Goal: Information Seeking & Learning: Compare options

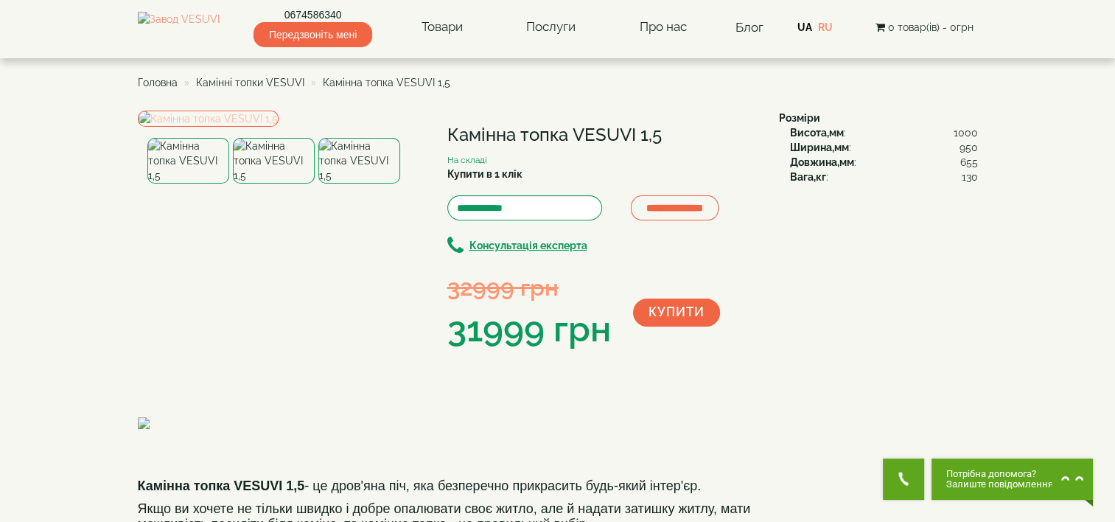
click at [279, 127] on img at bounding box center [208, 119] width 141 height 16
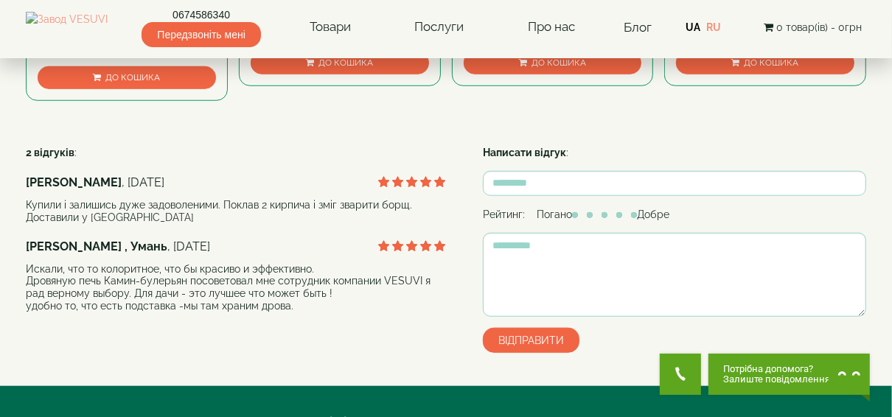
scroll to position [708, 0]
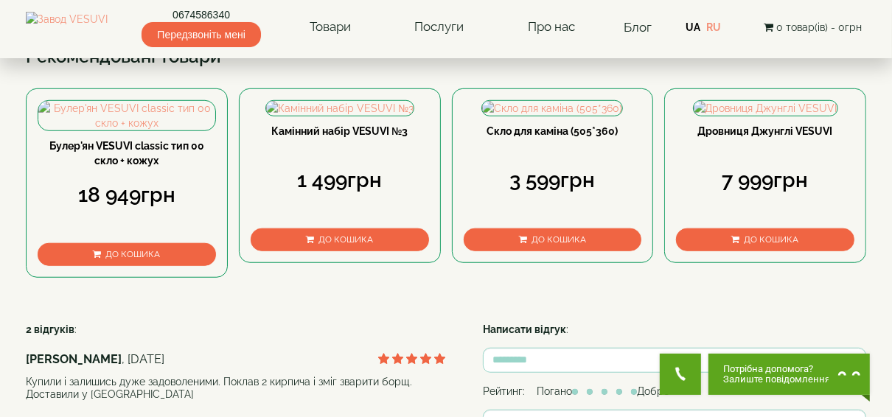
click at [366, 21] on span "▼ Відкрити повний опис ▼" at bounding box center [335, 6] width 189 height 32
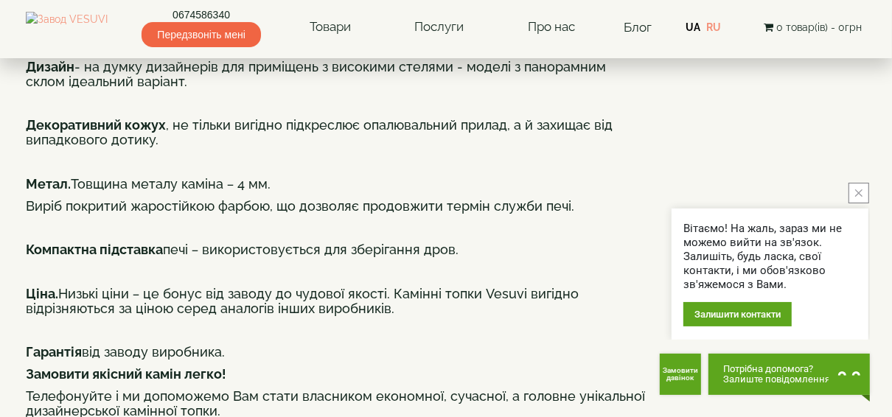
drag, startPoint x: 446, startPoint y: 223, endPoint x: 548, endPoint y: 217, distance: 101.9
drag, startPoint x: 548, startPoint y: 217, endPoint x: 439, endPoint y: 216, distance: 109.1
click at [440, 217] on div "Камінна топка VESUVI 1,5 - це дров'яна піч, яка безперечно прикрасить будь-який…" at bounding box center [335, 229] width 619 height 1091
drag, startPoint x: 419, startPoint y: 220, endPoint x: 555, endPoint y: 212, distance: 135.9
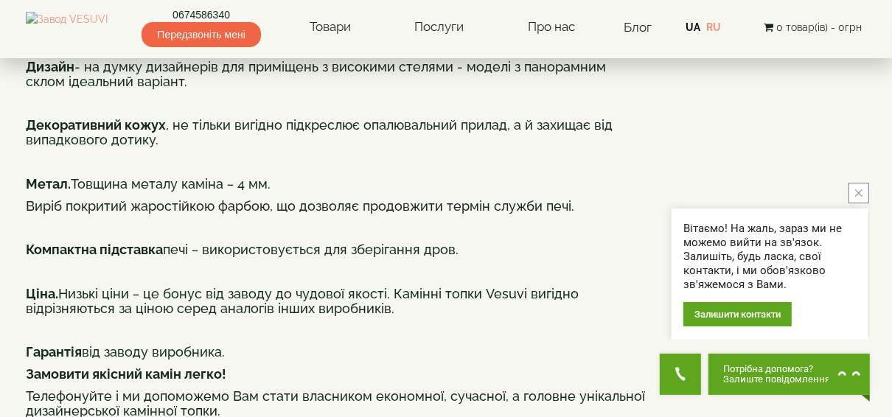
click at [555, 212] on div "Камінна топка VESUVI 1,5 - це дров'яна піч, яка безперечно прикрасить будь-який…" at bounding box center [335, 229] width 619 height 1091
drag, startPoint x: 555, startPoint y: 212, endPoint x: 478, endPoint y: 233, distance: 80.1
drag, startPoint x: 419, startPoint y: 226, endPoint x: 560, endPoint y: 222, distance: 141.6
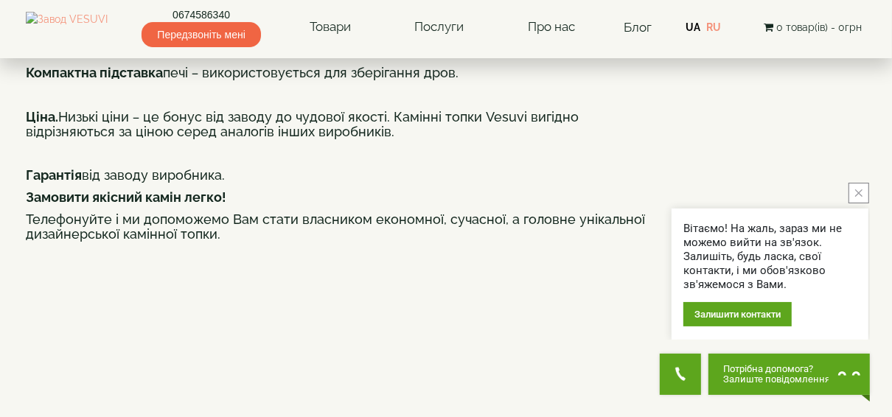
scroll to position [1002, 0]
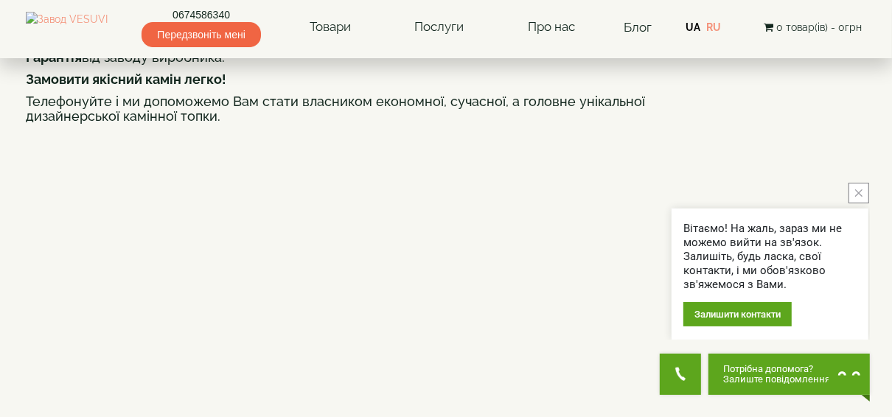
drag, startPoint x: 234, startPoint y: 250, endPoint x: 298, endPoint y: 248, distance: 63.4
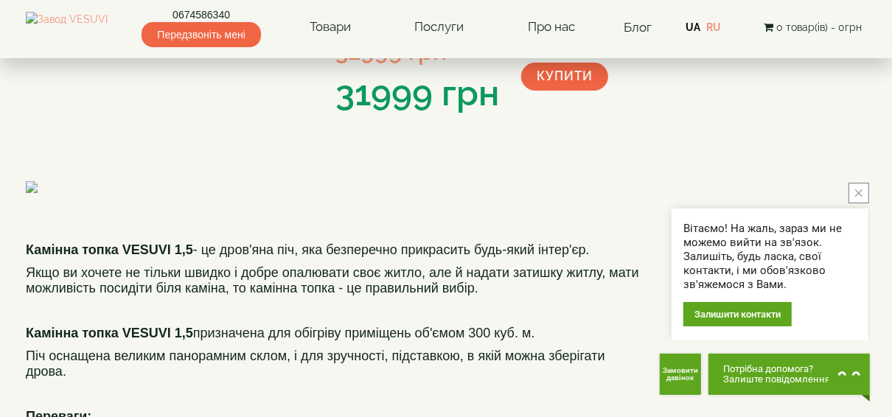
scroll to position [0, 0]
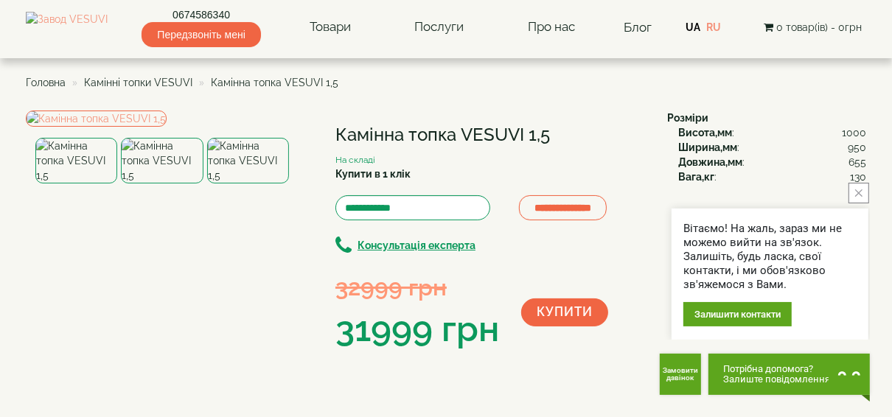
click at [170, 80] on span "Камінні топки VESUVI" at bounding box center [138, 83] width 108 height 12
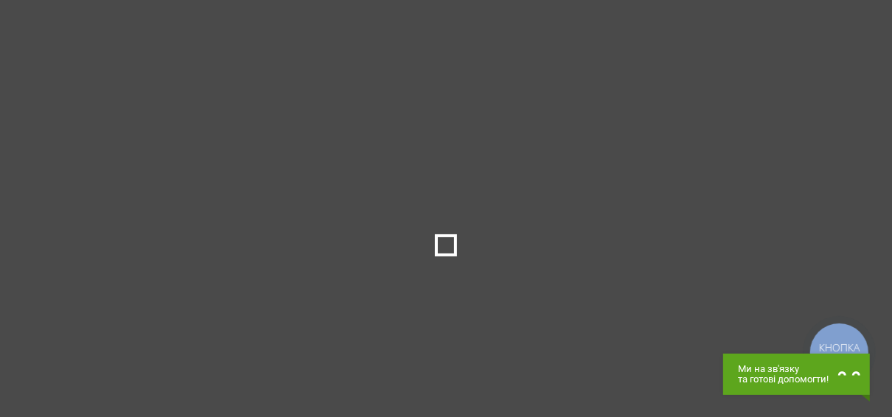
type input "*****"
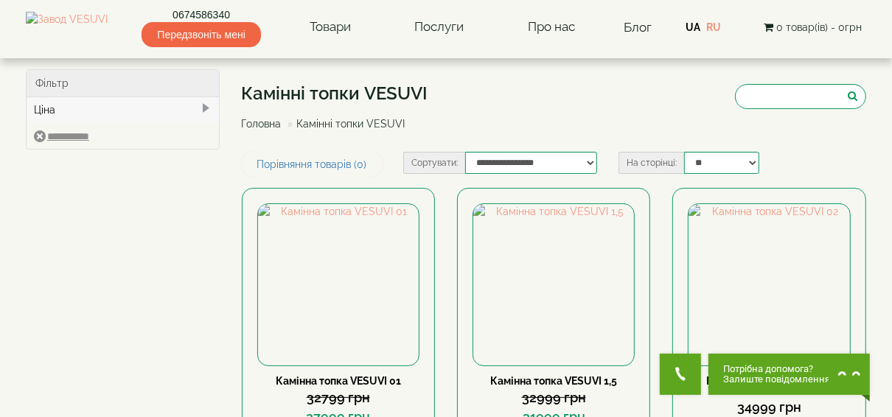
scroll to position [118, 0]
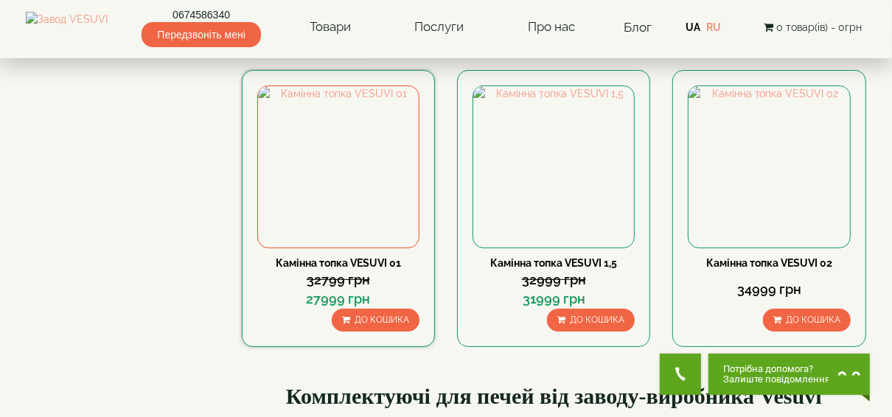
click at [349, 259] on link "Камінна топка VESUVI 01" at bounding box center [338, 263] width 125 height 12
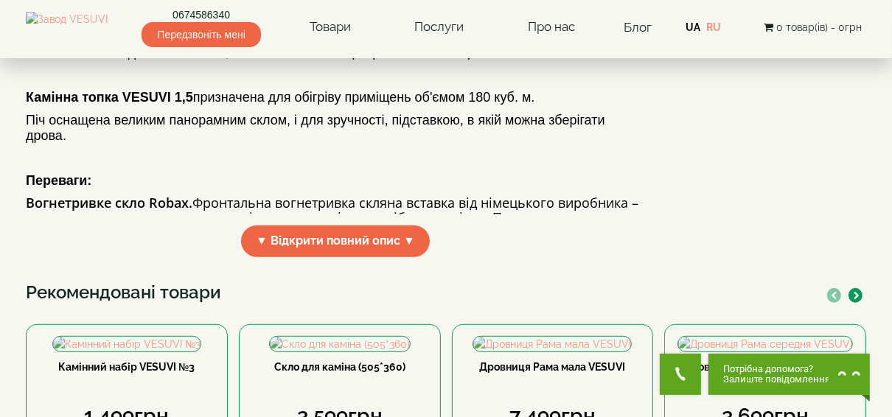
scroll to position [590, 0]
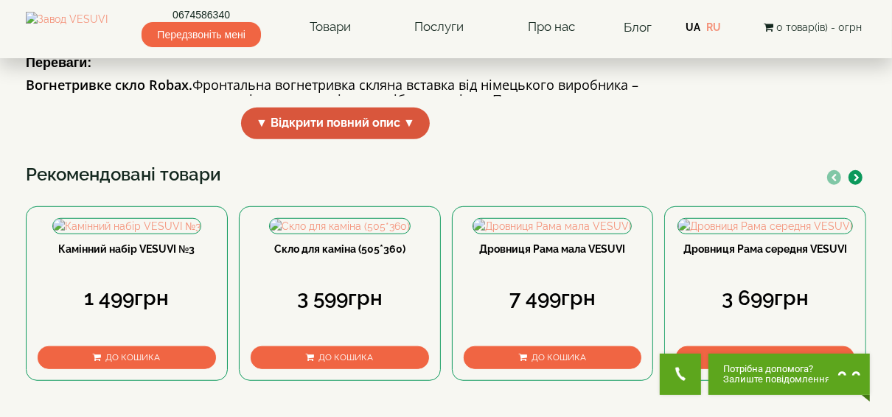
click at [366, 139] on span "▼ Відкрити повний опис ▼" at bounding box center [335, 124] width 189 height 32
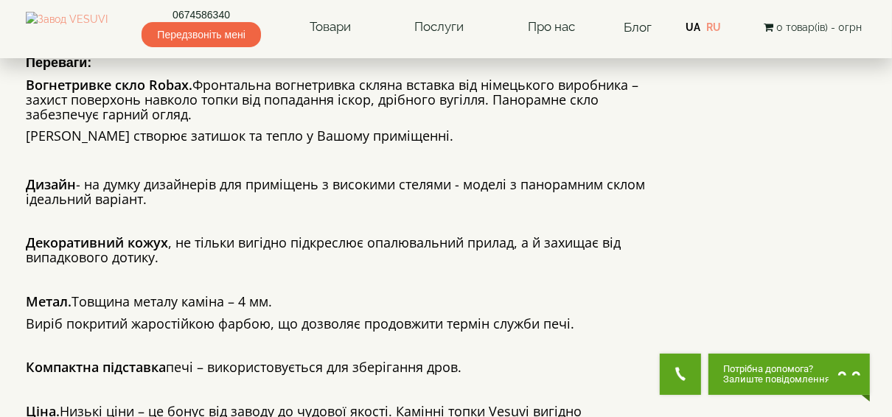
scroll to position [708, 0]
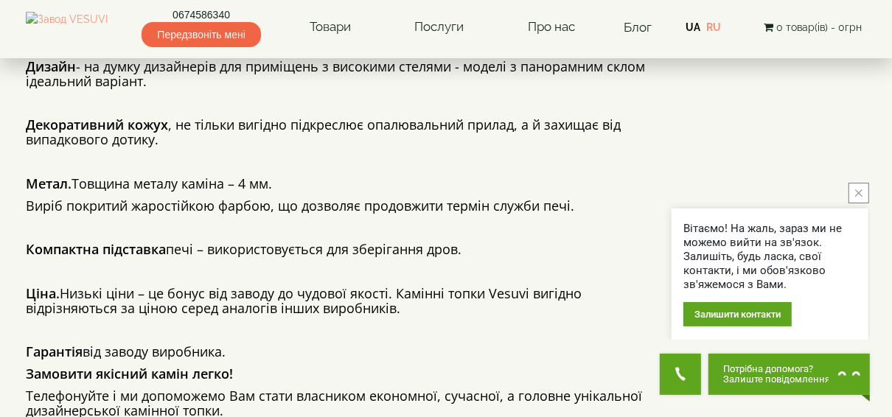
drag, startPoint x: 419, startPoint y: 152, endPoint x: 550, endPoint y: 145, distance: 130.6
drag, startPoint x: 550, startPoint y: 145, endPoint x: 489, endPoint y: 155, distance: 61.2
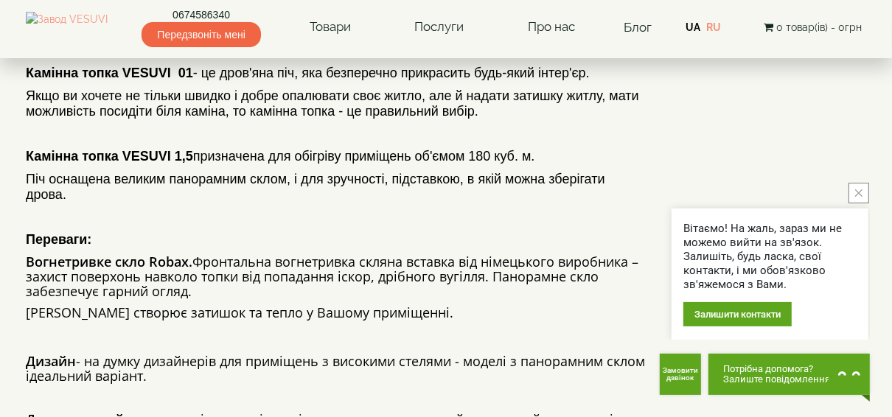
scroll to position [0, 0]
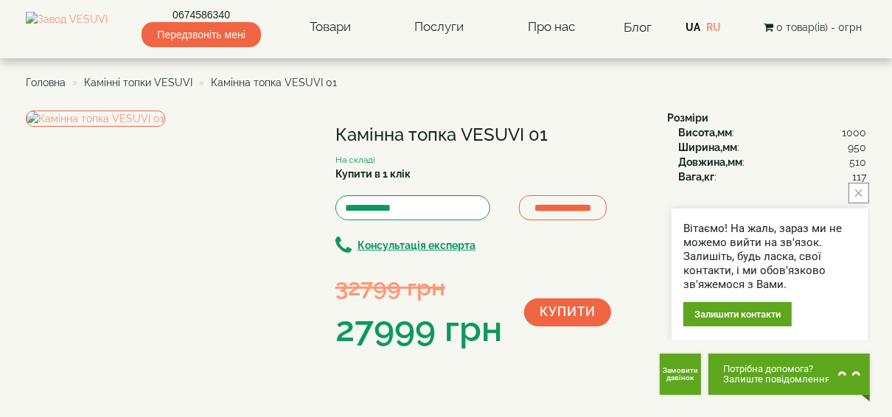
click at [170, 83] on span "Камінні топки VESUVI" at bounding box center [138, 83] width 108 height 12
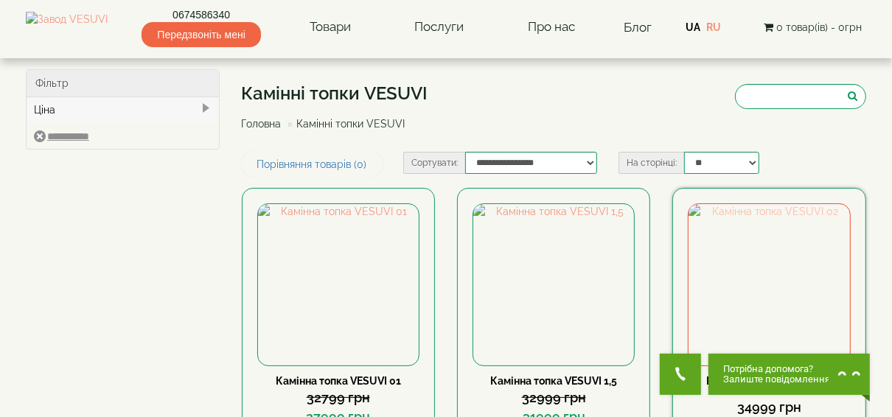
click at [738, 250] on img at bounding box center [768, 284] width 161 height 161
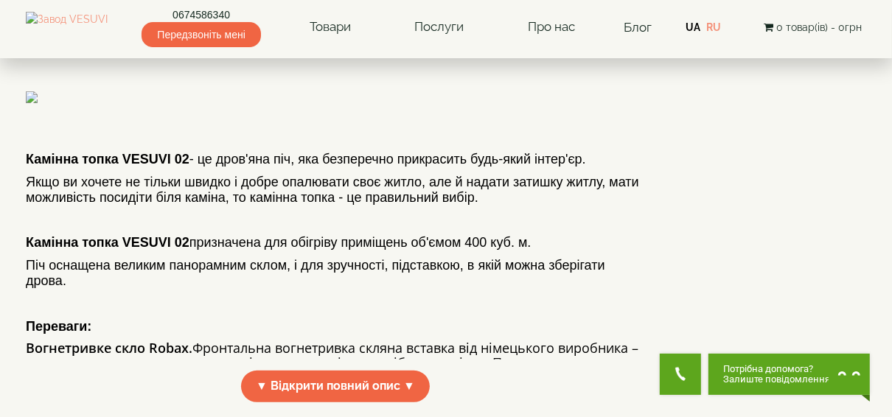
scroll to position [590, 0]
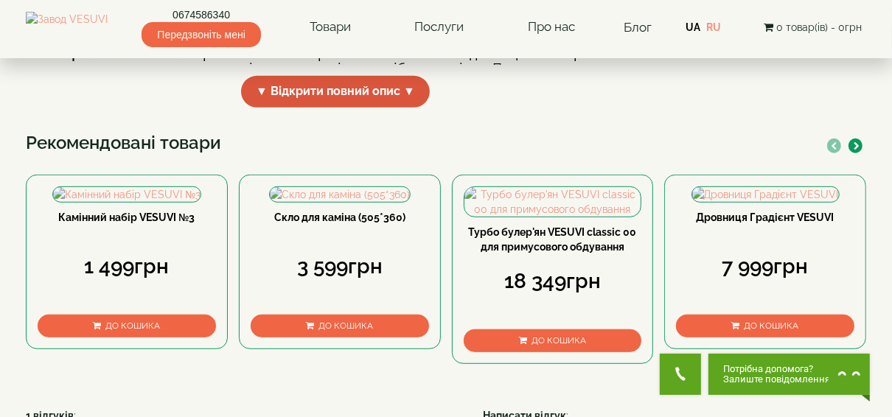
click at [357, 108] on span "▼ Відкрити повний опис ▼" at bounding box center [335, 92] width 189 height 32
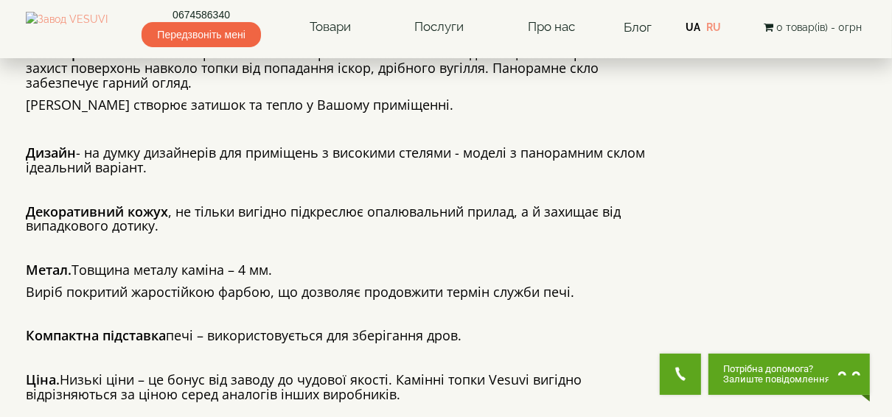
scroll to position [708, 0]
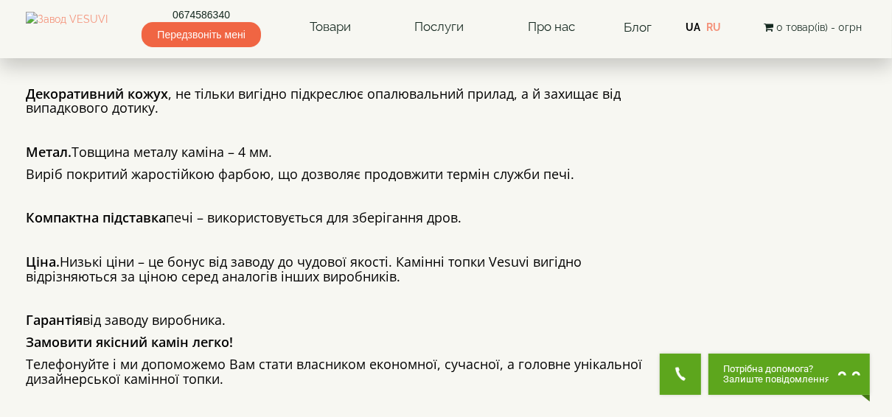
drag, startPoint x: 417, startPoint y: 223, endPoint x: 545, endPoint y: 220, distance: 127.5
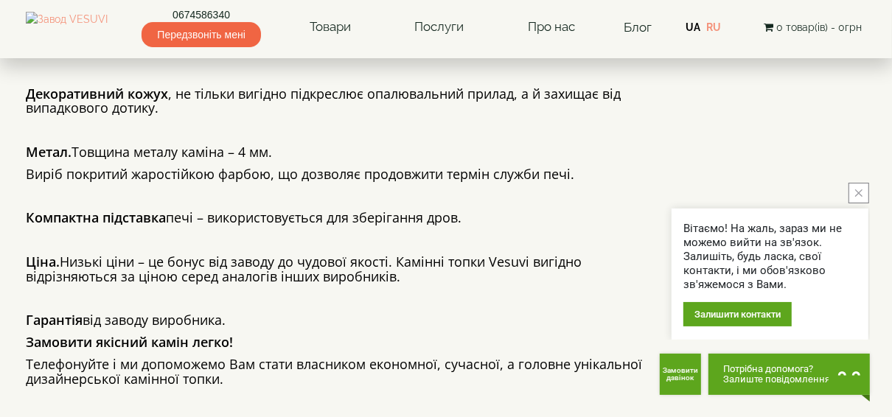
scroll to position [531, 0]
